Goal: Transaction & Acquisition: Purchase product/service

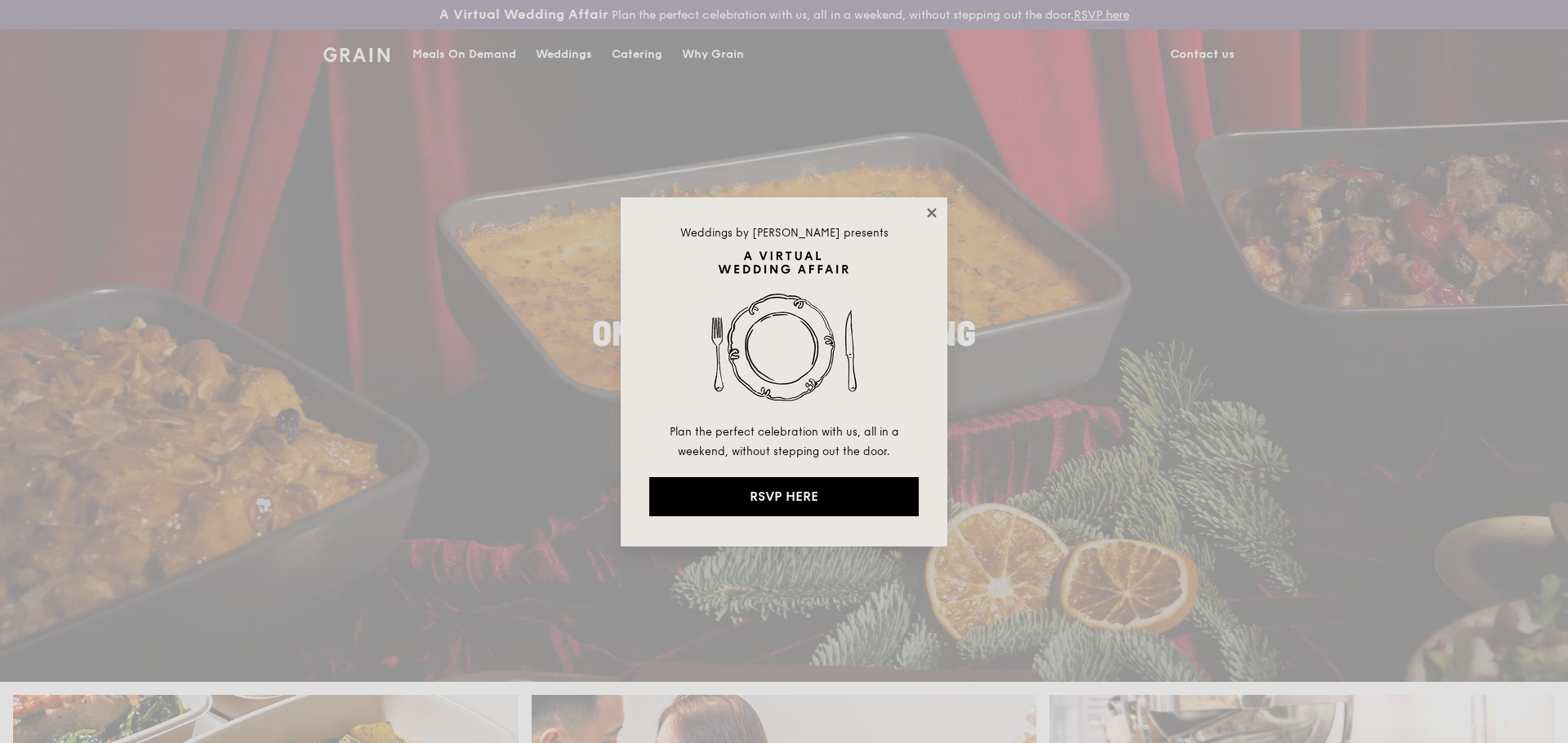
click at [931, 212] on icon at bounding box center [931, 213] width 9 height 9
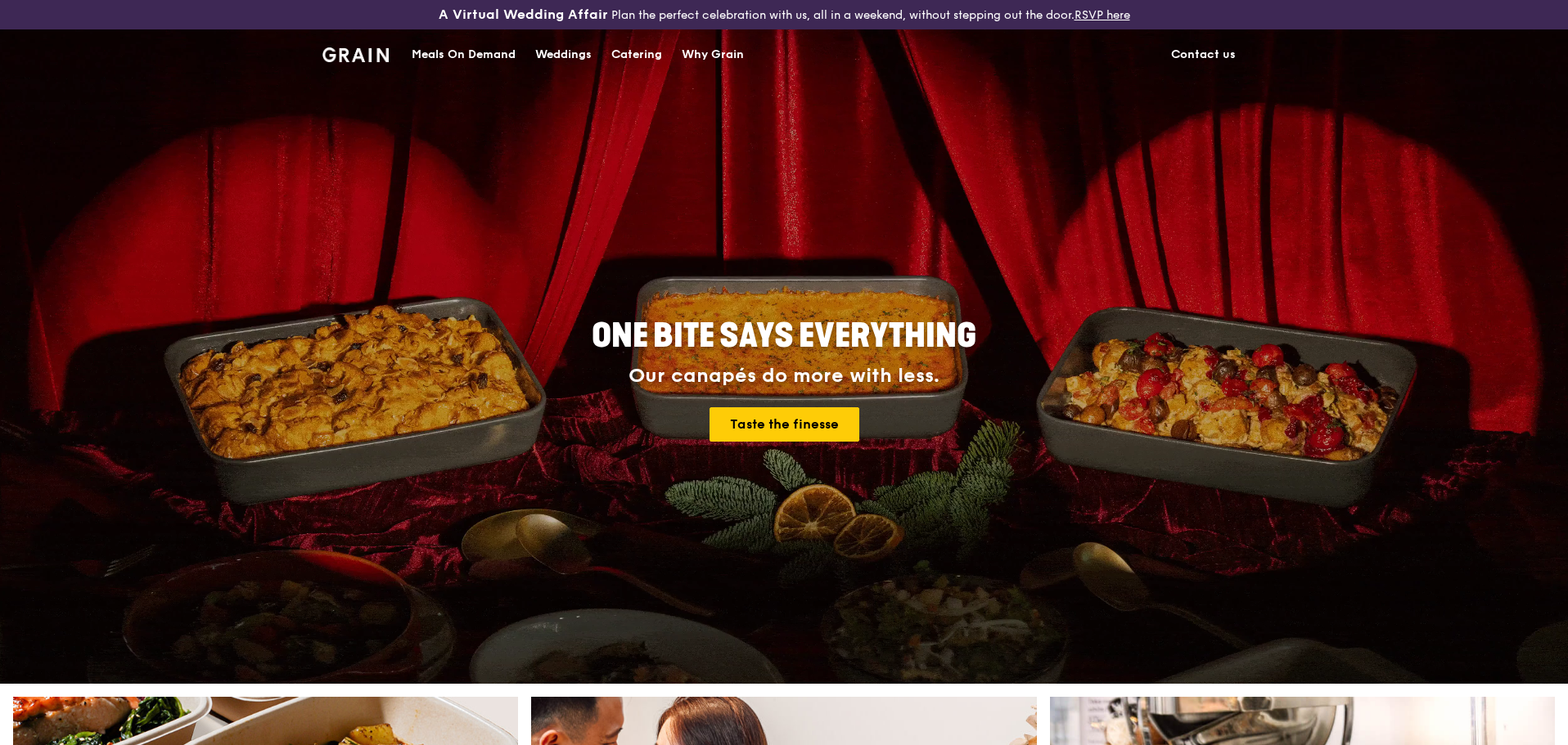
click at [480, 56] on div "Meals On Demand" at bounding box center [463, 54] width 104 height 49
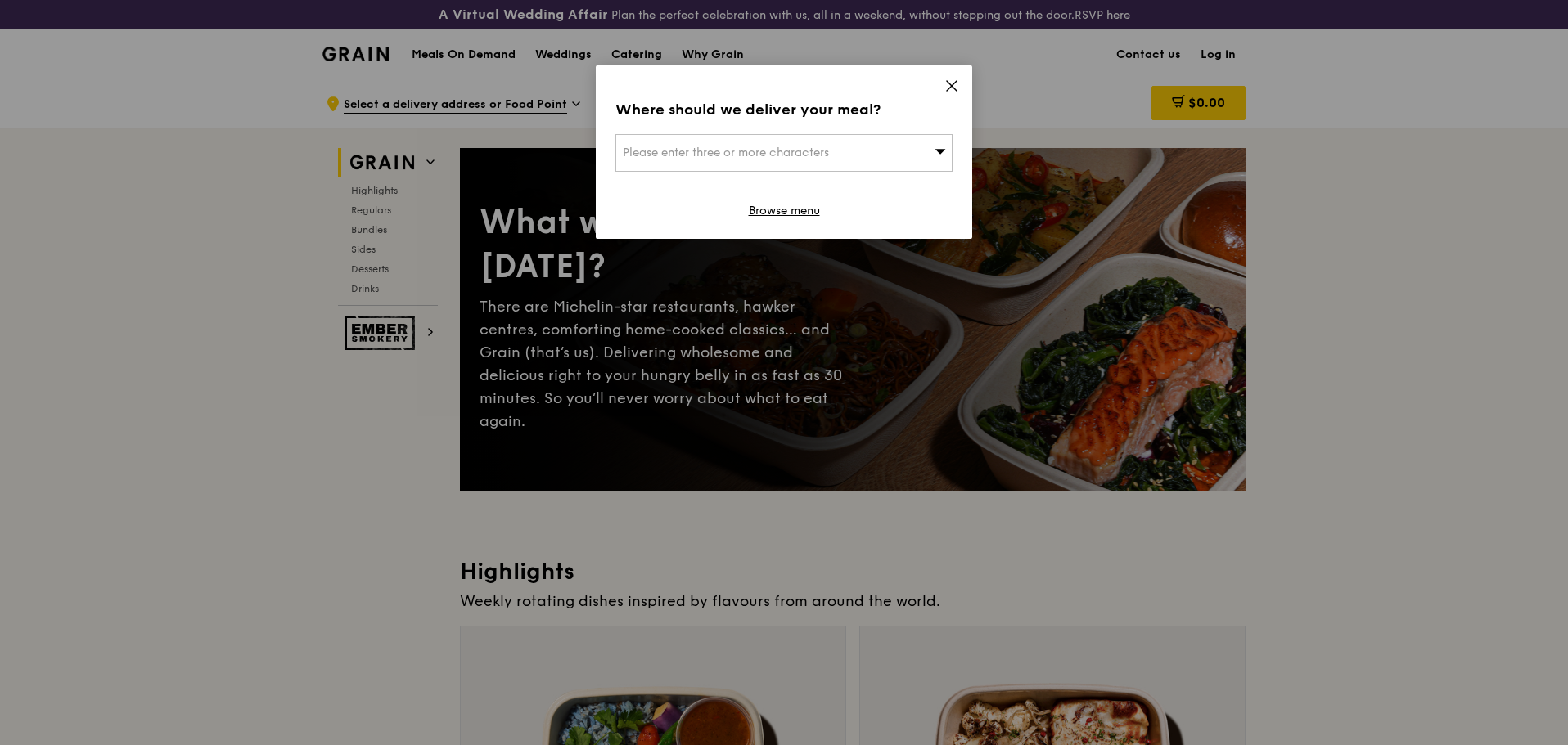
click at [949, 80] on icon at bounding box center [951, 86] width 15 height 15
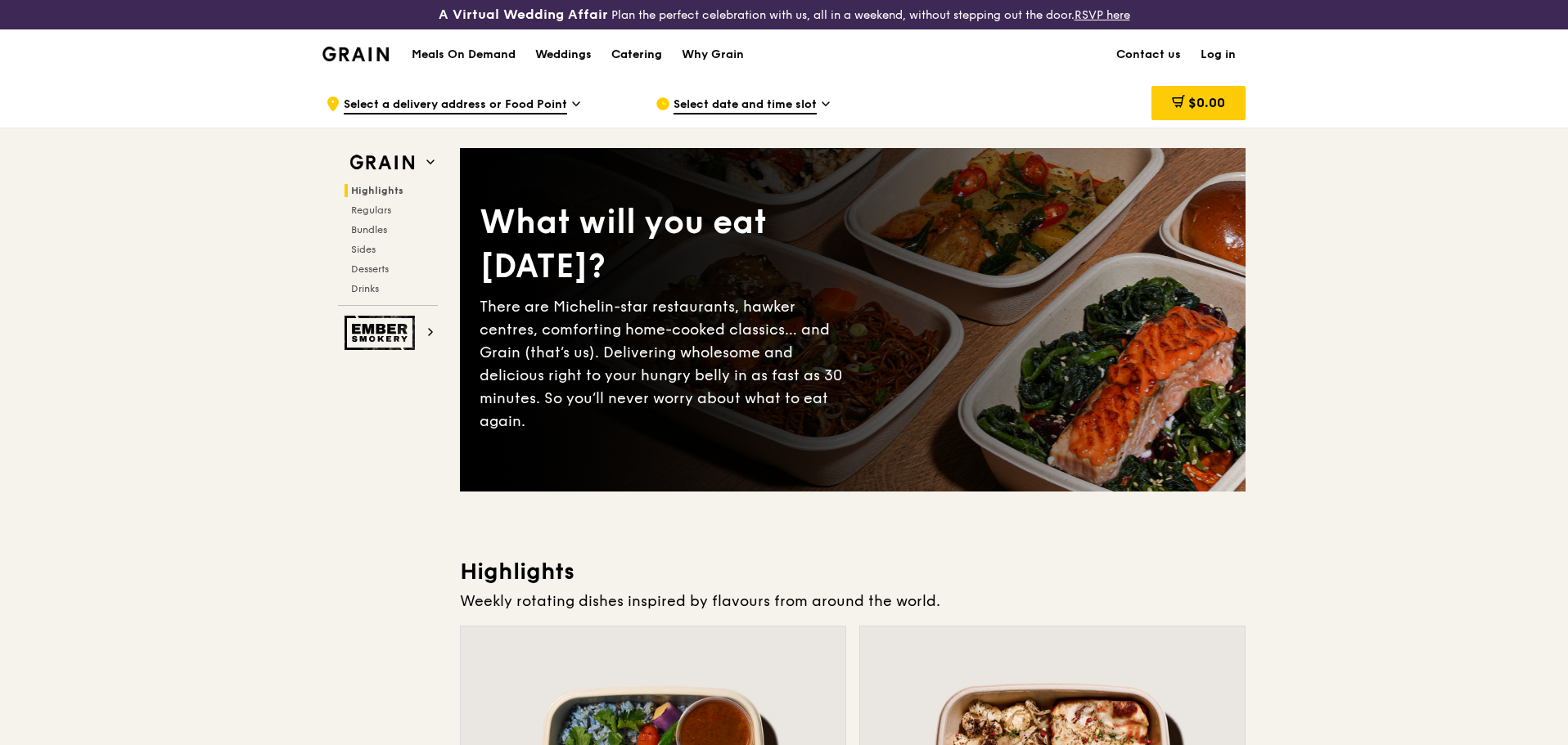
click at [642, 49] on div "Catering" at bounding box center [636, 54] width 51 height 49
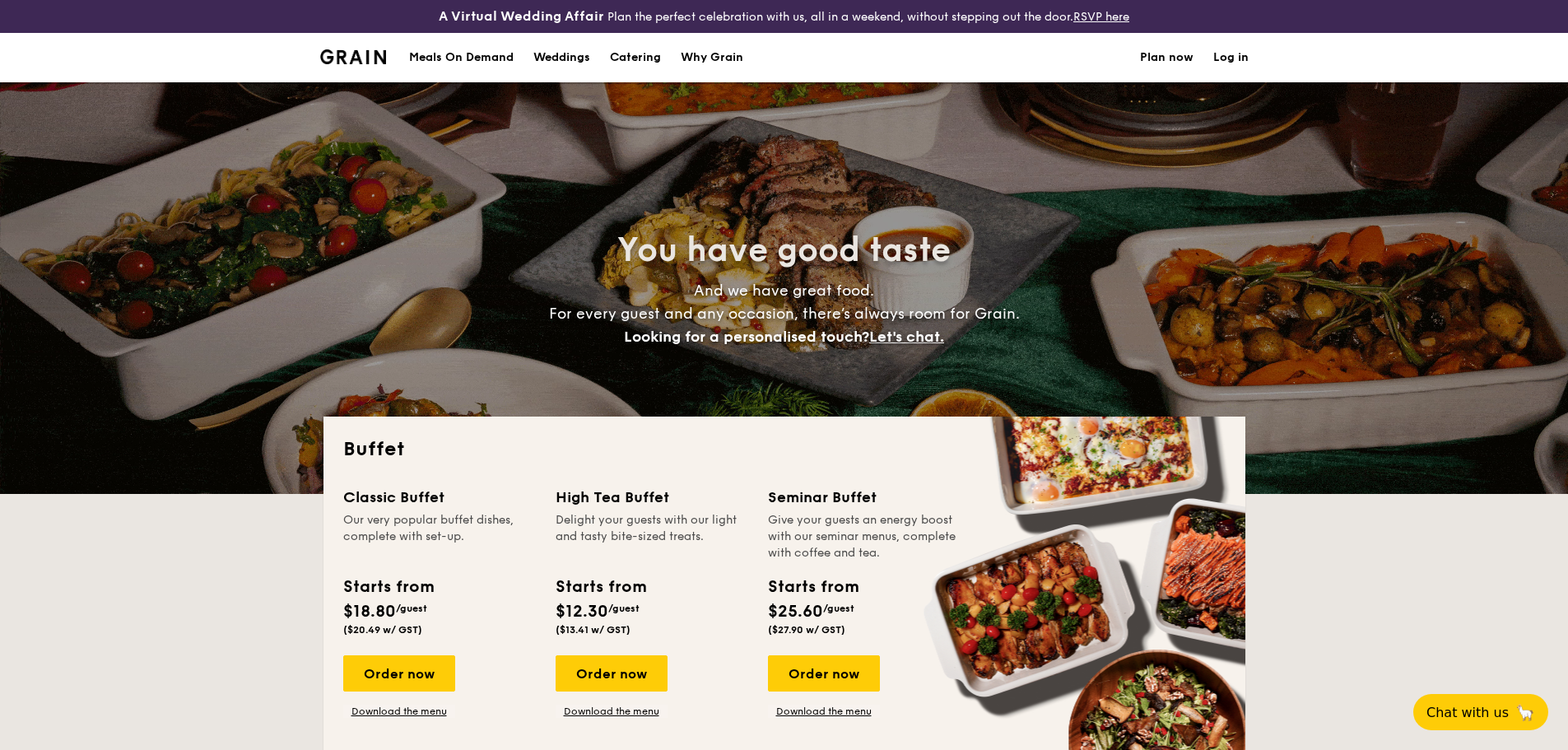
select select
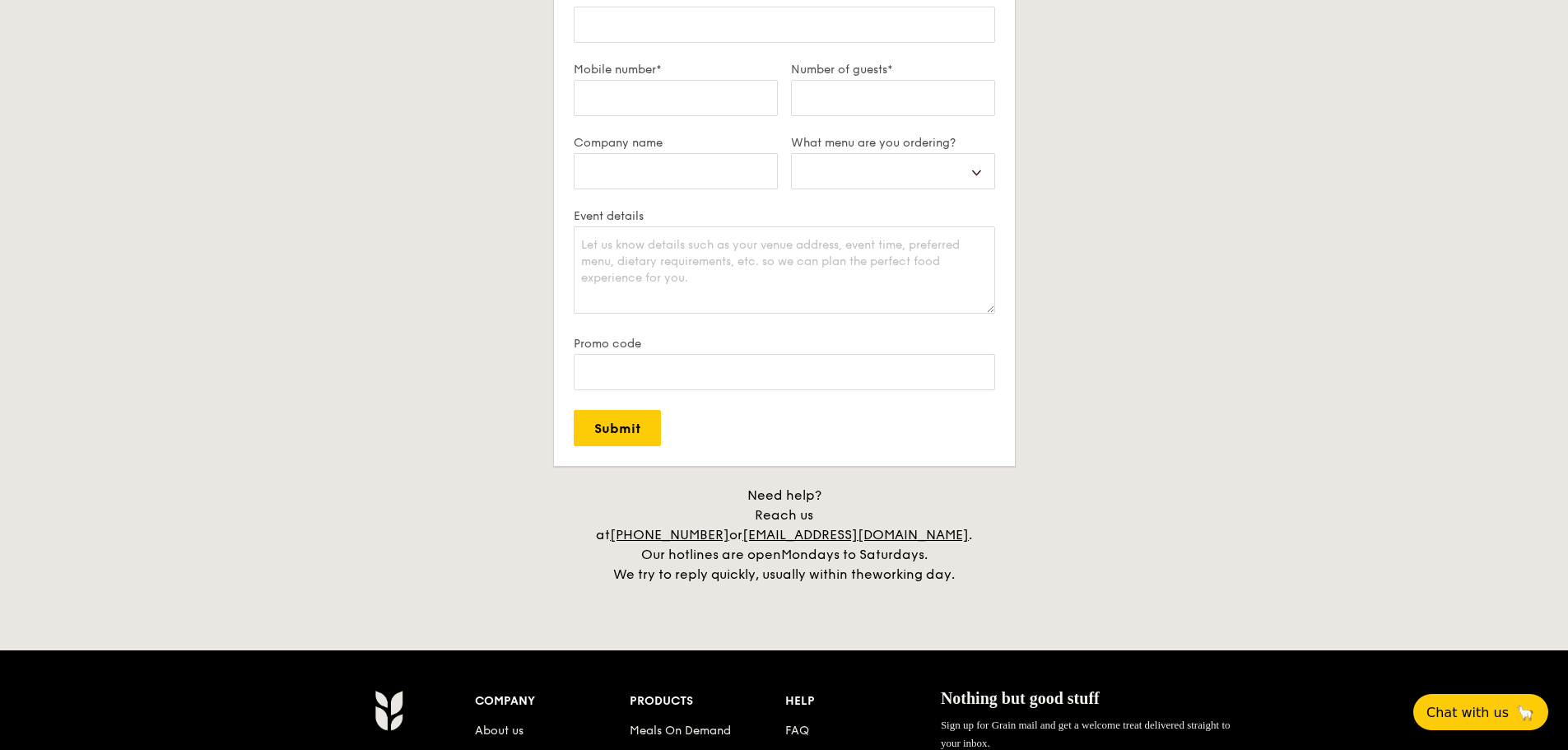
scroll to position [3212, 0]
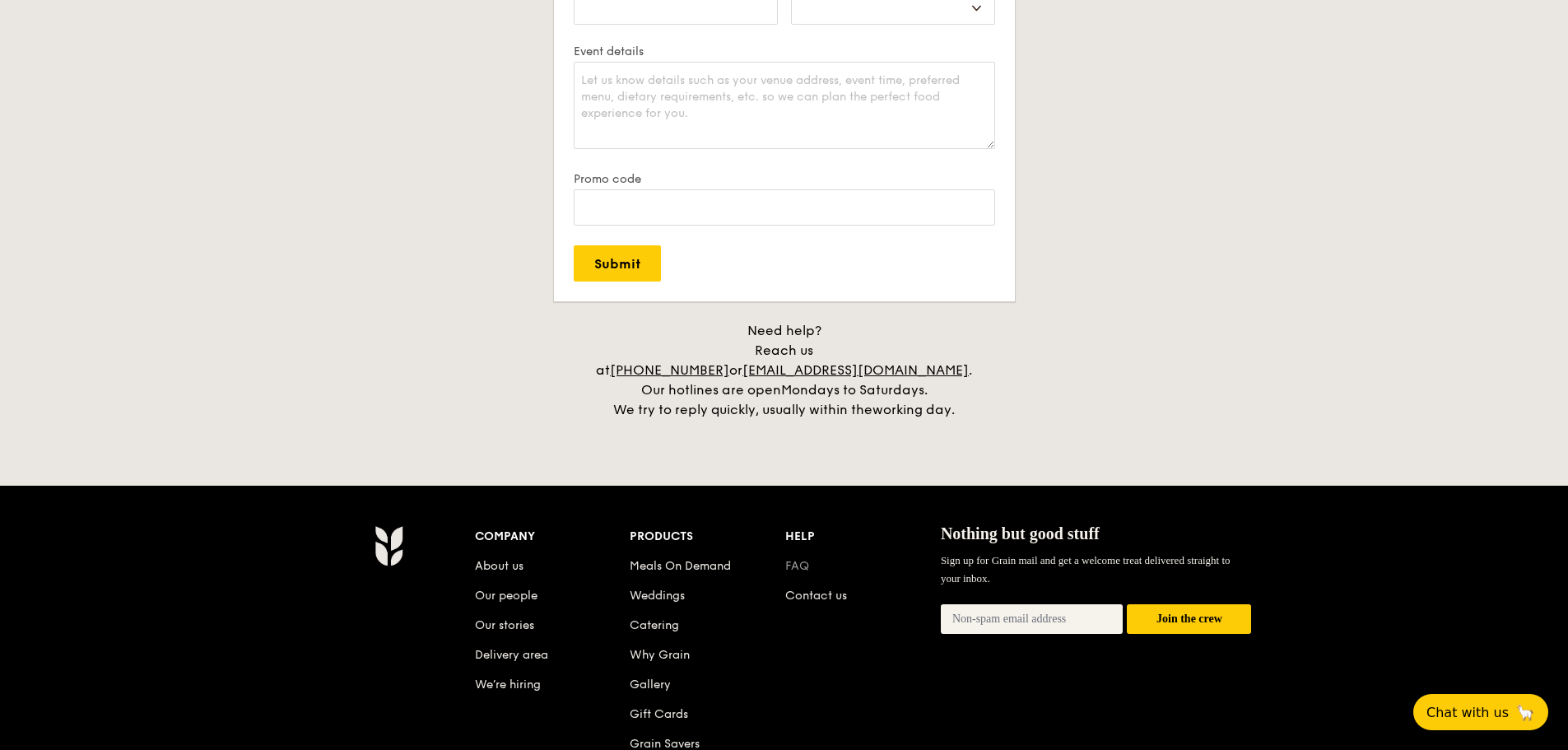
click at [796, 559] on link "FAQ" at bounding box center [798, 566] width 24 height 14
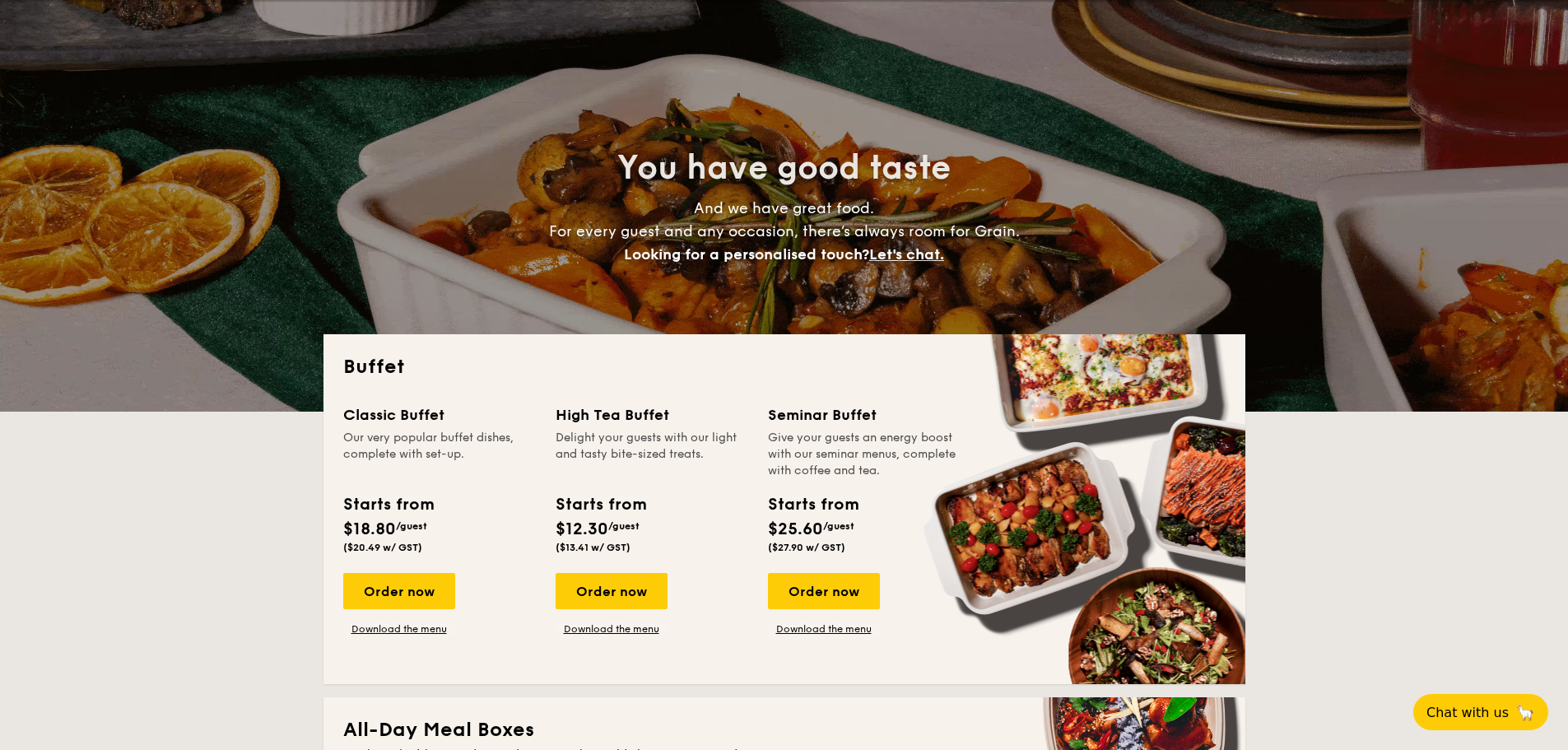
scroll to position [0, 0]
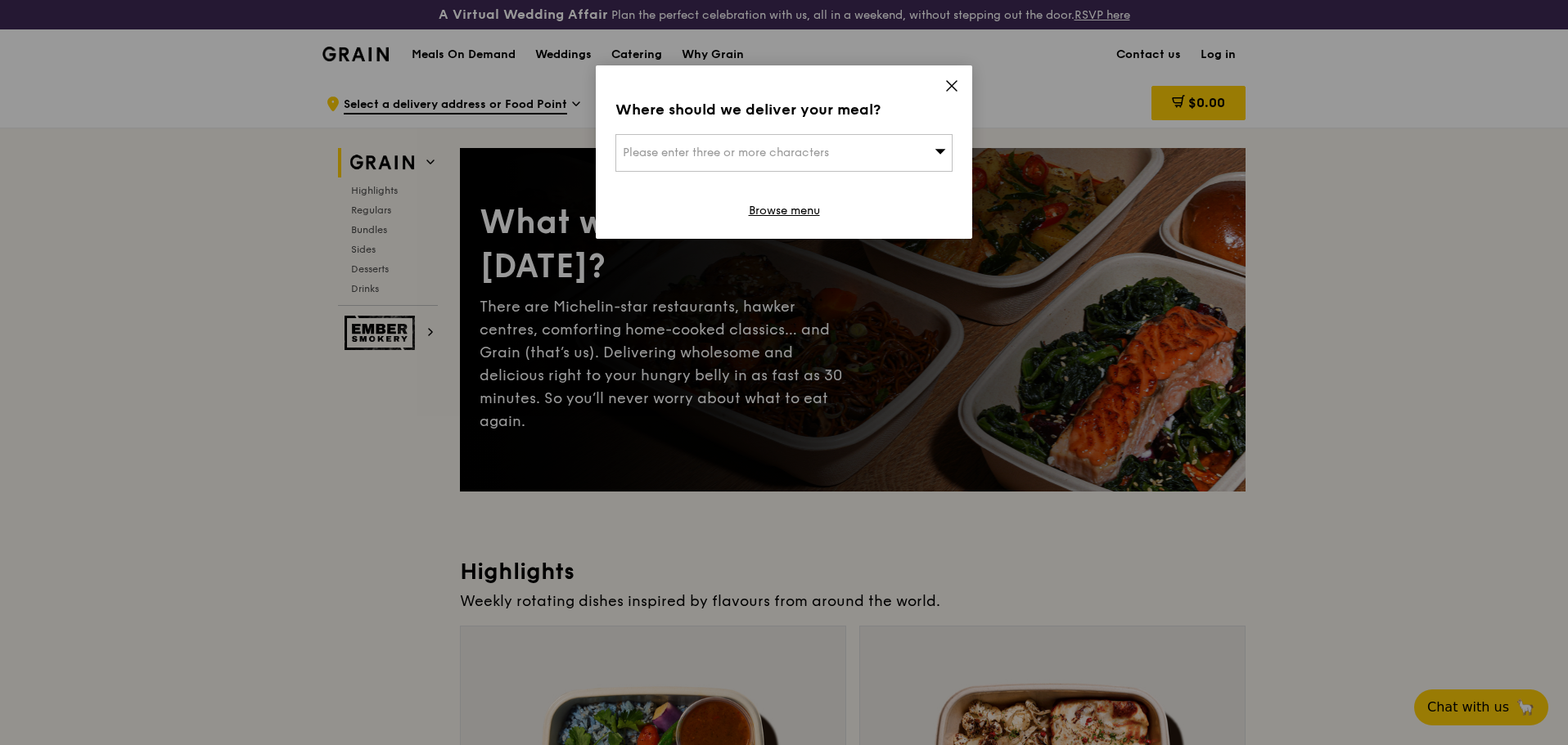
click at [953, 80] on icon at bounding box center [951, 86] width 15 height 15
